Goal: Information Seeking & Learning: Learn about a topic

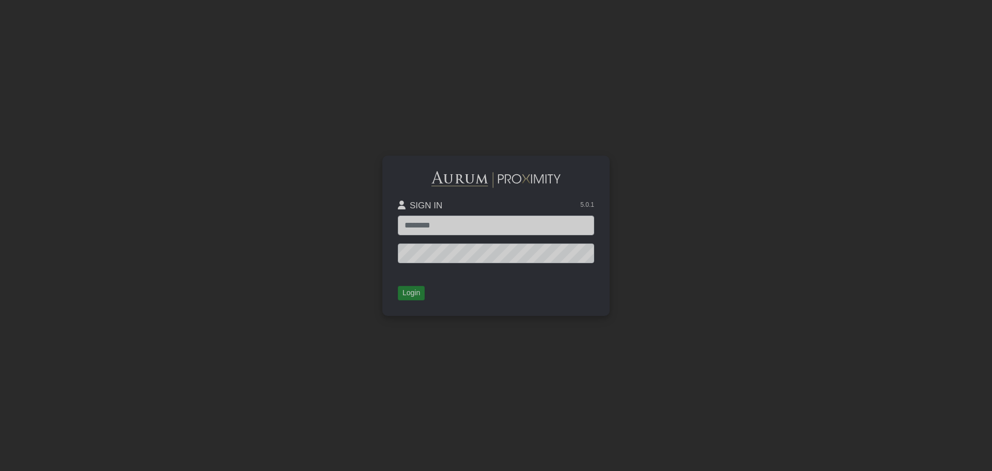
type input "**********"
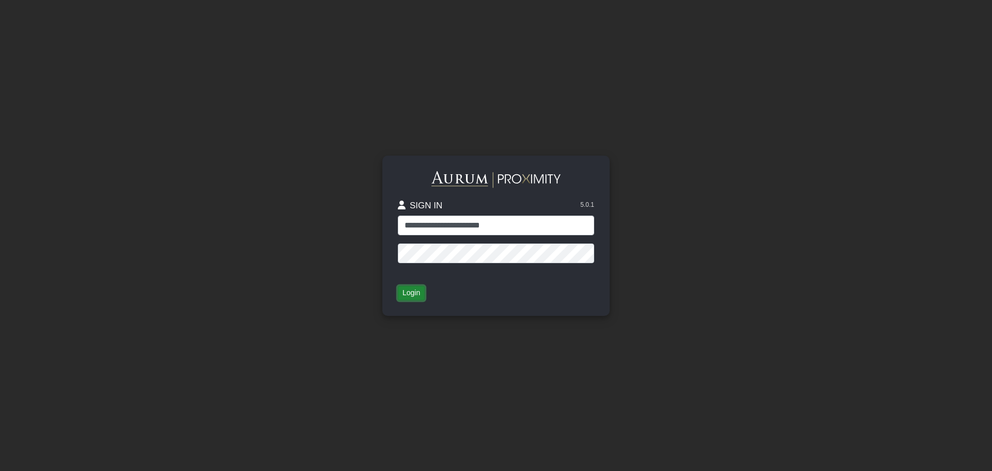
click at [407, 299] on button "Login" at bounding box center [411, 293] width 27 height 14
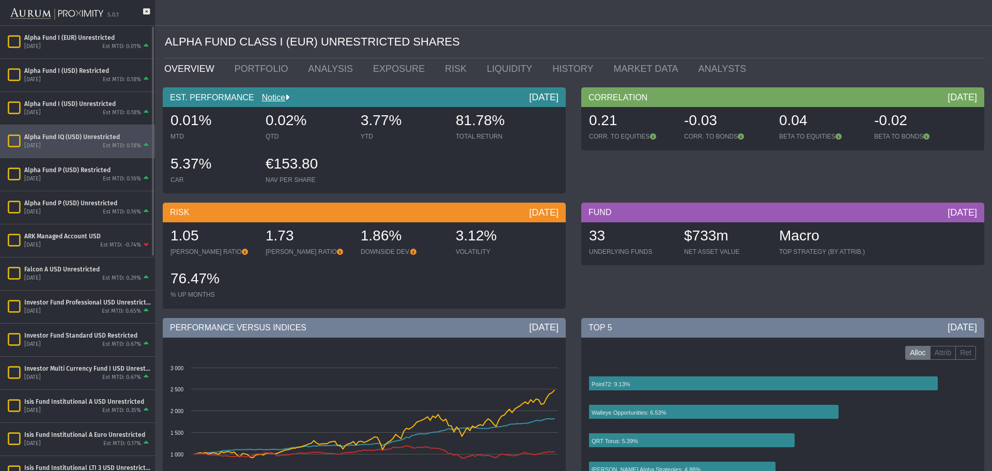
click at [76, 156] on div "Alpha Fund IQ (USD) Unrestricted [DATE] Est MTD: 0.18%" at bounding box center [77, 141] width 155 height 33
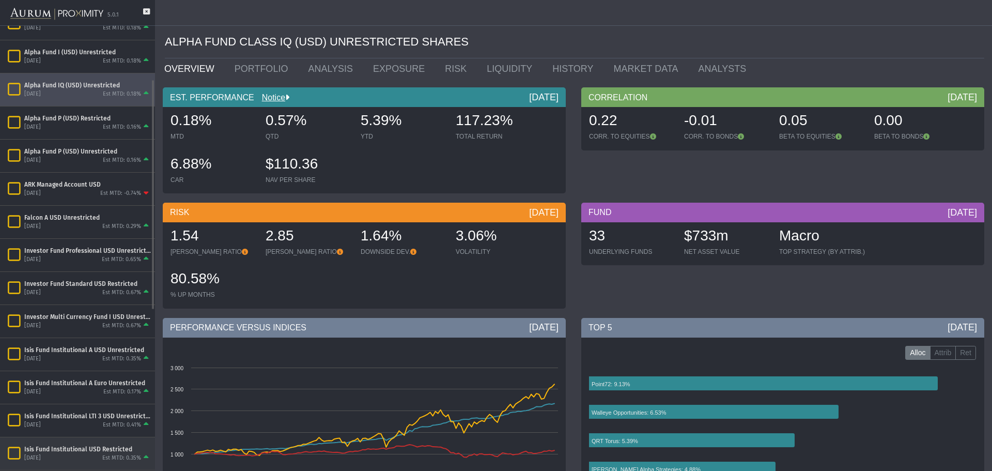
scroll to position [155, 0]
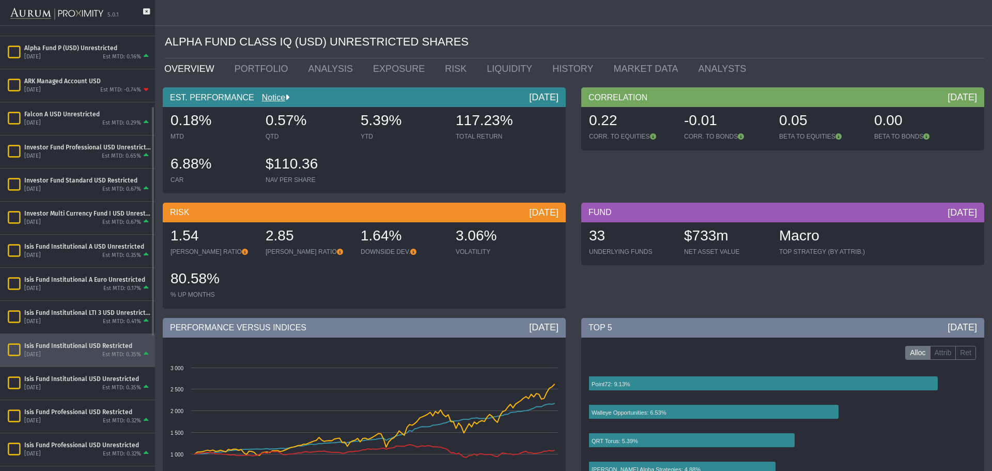
click at [92, 359] on div "[DATE] Est MTD: 0.35%" at bounding box center [87, 354] width 127 height 9
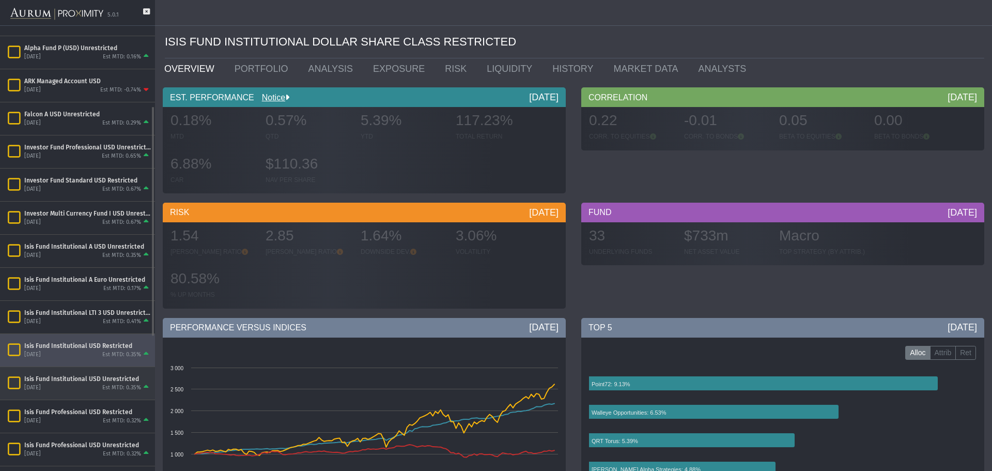
click at [70, 393] on div "Isis Fund Institutional USD Unrestricted [DATE] Est MTD: 0.35%" at bounding box center [77, 383] width 155 height 33
